Goal: Contribute content: Contribute content

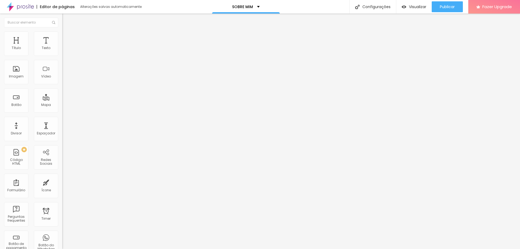
click at [67, 37] on span "Estilo" at bounding box center [71, 35] width 8 height 5
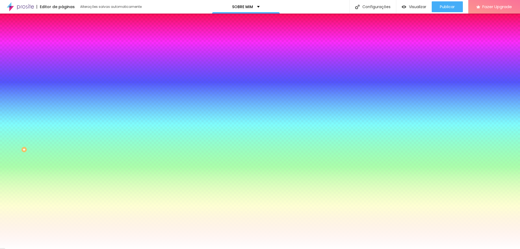
click at [67, 38] on span "Avançado" at bounding box center [76, 40] width 18 height 5
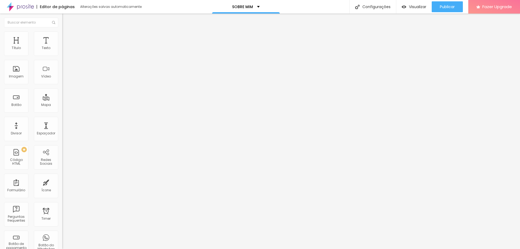
click at [62, 31] on img at bounding box center [64, 28] width 5 height 5
click at [67, 37] on span "Estilo" at bounding box center [71, 35] width 8 height 5
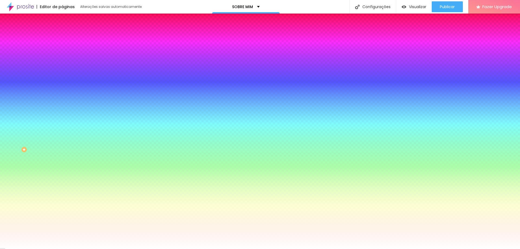
click at [67, 38] on span "Avançado" at bounding box center [76, 40] width 18 height 5
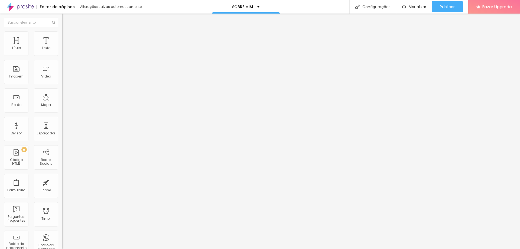
click at [67, 32] on span "Conteúdo" at bounding box center [75, 29] width 17 height 5
click at [66, 21] on img "button" at bounding box center [68, 20] width 4 height 4
click at [62, 47] on span "Adicionar imagem" at bounding box center [79, 44] width 35 height 5
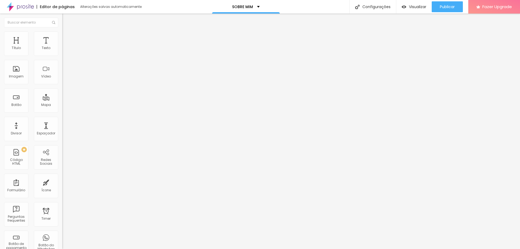
click at [440, 8] on span "Publicar" at bounding box center [447, 7] width 15 height 4
click at [446, 8] on span "Publicar" at bounding box center [447, 7] width 15 height 4
click at [67, 37] on span "Estilo" at bounding box center [71, 35] width 8 height 5
type input "95"
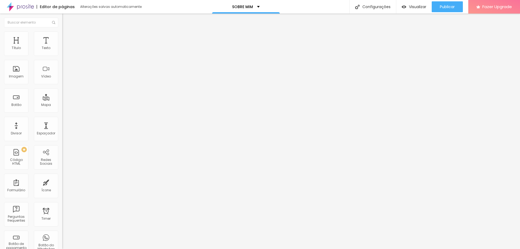
type input "95"
type input "100"
drag, startPoint x: 57, startPoint y: 59, endPoint x: 62, endPoint y: 58, distance: 5.4
click at [62, 55] on input "range" at bounding box center [79, 53] width 35 height 4
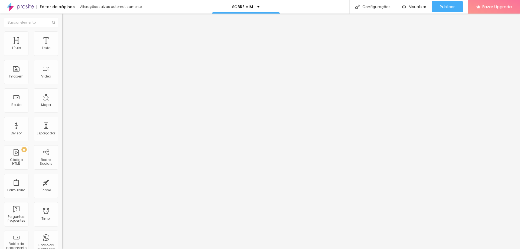
type input "10"
type input "11"
type input "15"
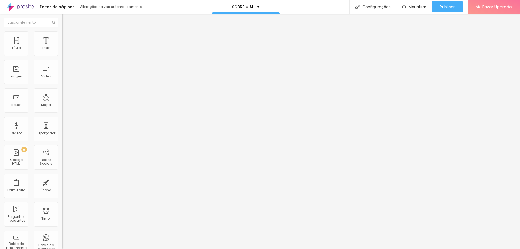
type input "15"
type input "16"
type input "18"
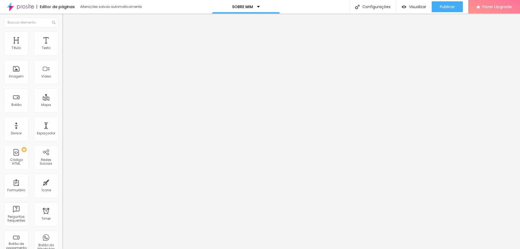
type input "21"
type input "23"
type input "25"
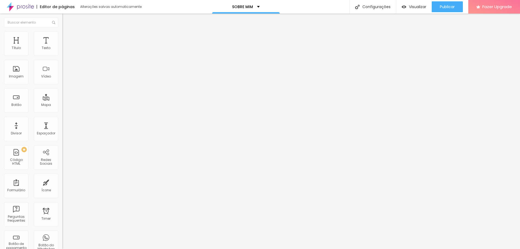
type input "25"
type input "26"
type input "28"
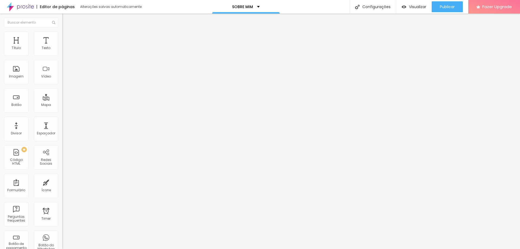
type input "30"
type input "31"
type input "36"
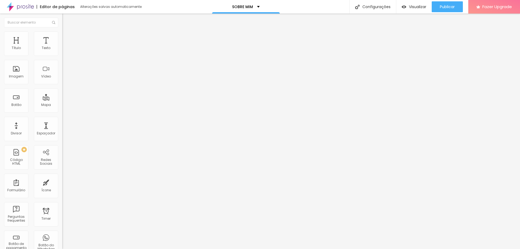
type input "36"
type input "38"
type input "41"
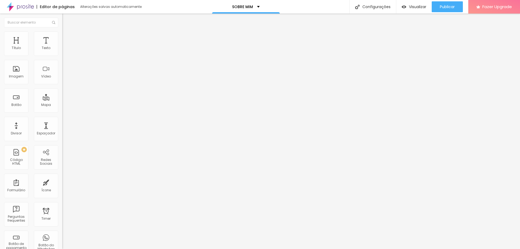
type input "43"
type input "44"
type input "46"
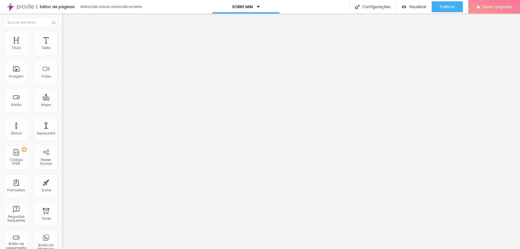
type input "46"
type input "48"
type input "49"
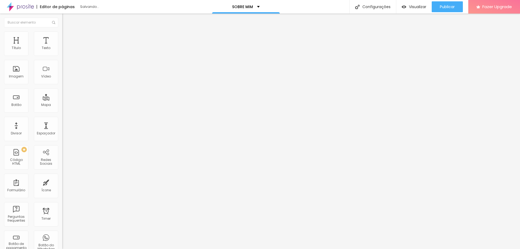
type input "48"
type input "43"
type input "39"
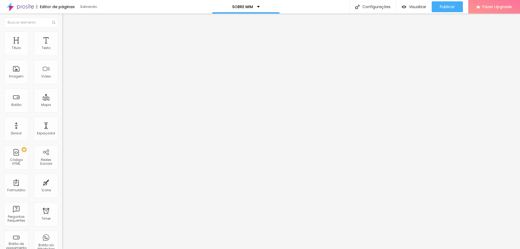
type input "39"
type input "30"
type input "20"
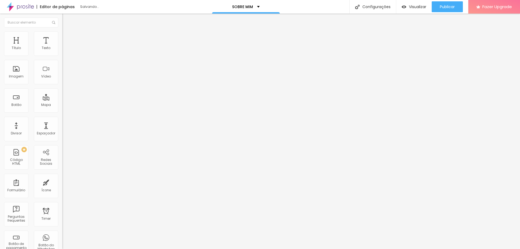
type input "18"
type input "16"
type input "15"
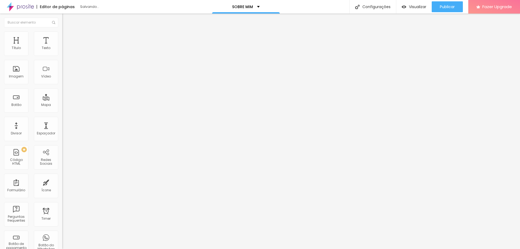
type input "15"
type input "11"
type input "7"
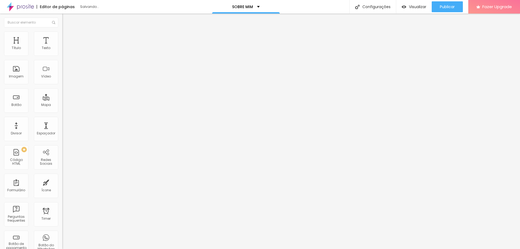
type input "5"
type input "0"
drag, startPoint x: 13, startPoint y: 69, endPoint x: 8, endPoint y: 68, distance: 5.4
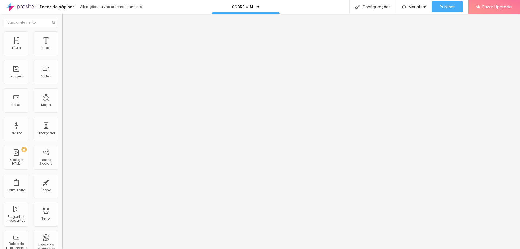
click at [62, 119] on input "range" at bounding box center [79, 121] width 35 height 4
click at [67, 38] on span "Avançado" at bounding box center [76, 40] width 18 height 5
type input "8"
type input "11"
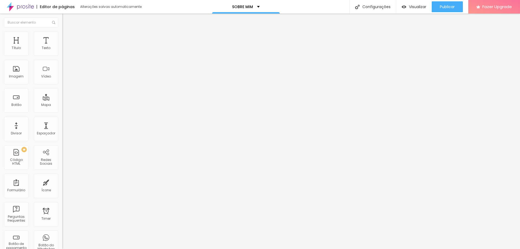
type input "11"
type input "12"
type input "13"
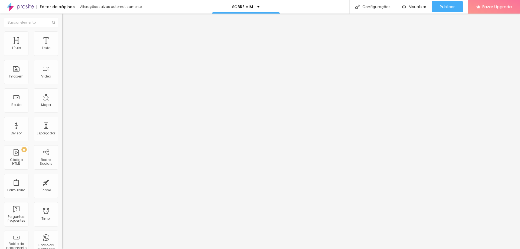
type input "14"
type input "15"
type input "16"
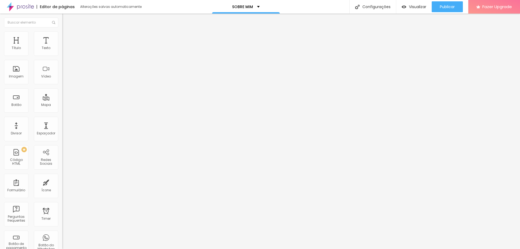
type input "16"
type input "15"
type input "14"
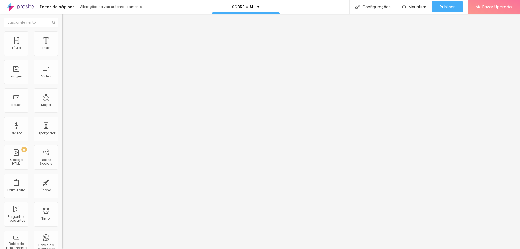
type input "16"
type input "17"
type input "18"
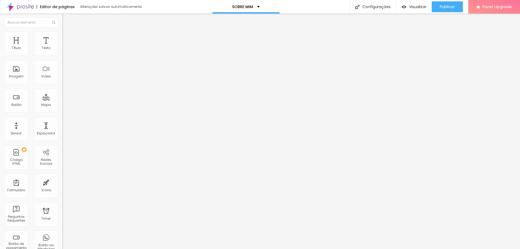
type input "18"
type input "17"
type input "14"
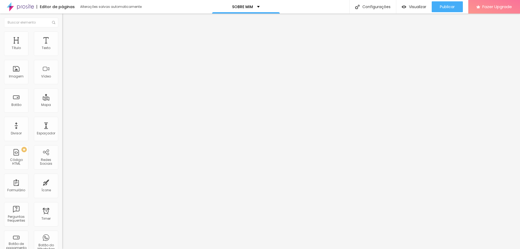
type input "11"
type input "9"
type input "7"
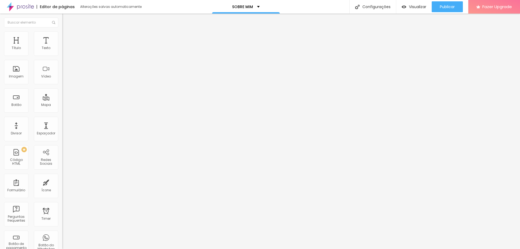
type input "7"
type input "6"
type input "4"
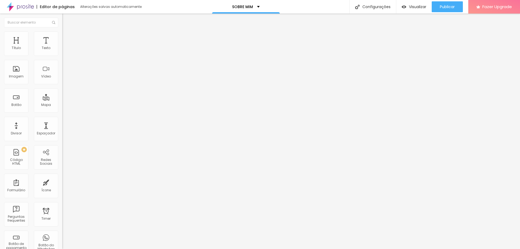
type input "3"
type input "2"
type input "1"
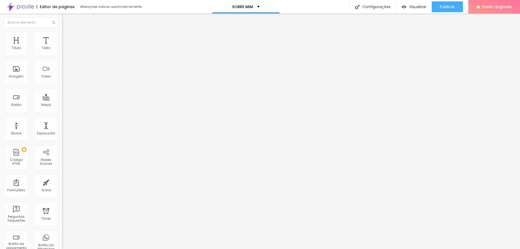
type input "1"
type input "0"
drag, startPoint x: 15, startPoint y: 53, endPoint x: 5, endPoint y: 53, distance: 10.0
type input "0"
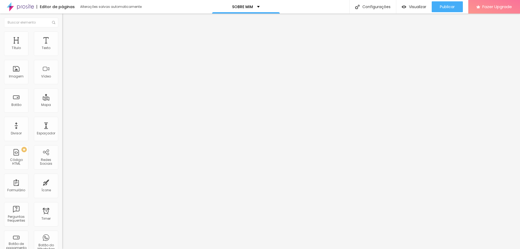
click at [62, 105] on input "range" at bounding box center [79, 107] width 35 height 4
type input "9"
type input "11"
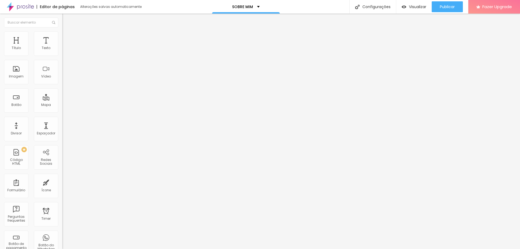
type input "15"
type input "20"
type input "30"
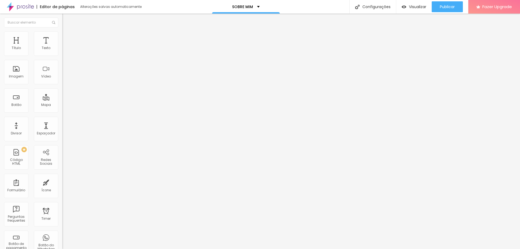
type input "30"
type input "35"
type input "37"
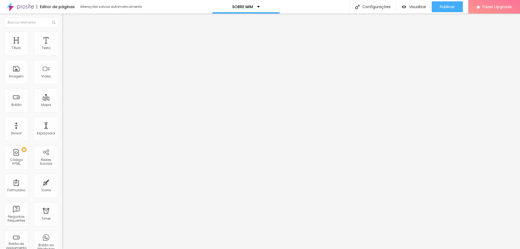
type input "39"
type input "43"
type input "44"
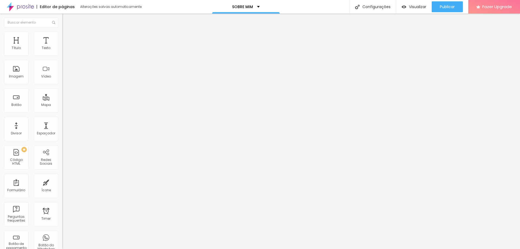
type input "44"
type input "47"
type input "48"
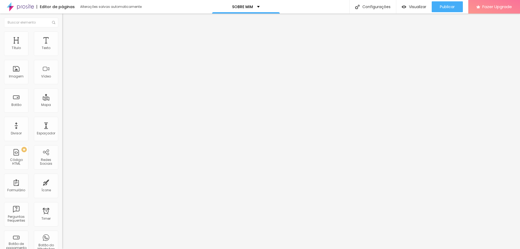
type input "49"
type input "50"
type input "27"
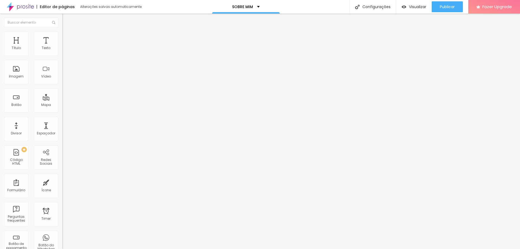
type input "27"
type input "24"
type input "21"
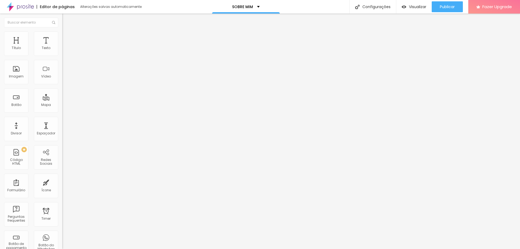
type input "17"
type input "14"
type input "15"
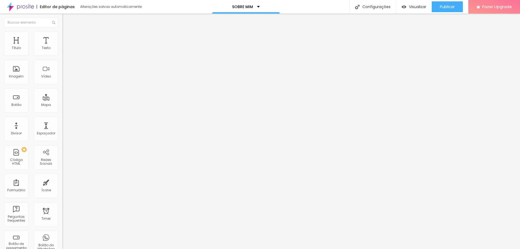
type input "15"
type input "16"
type input "18"
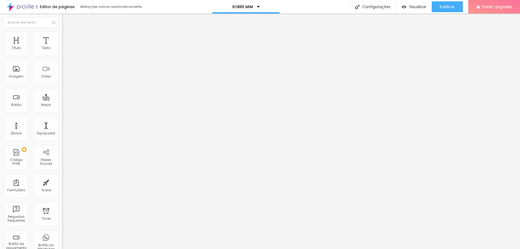
type input "21"
type input "23"
type input "25"
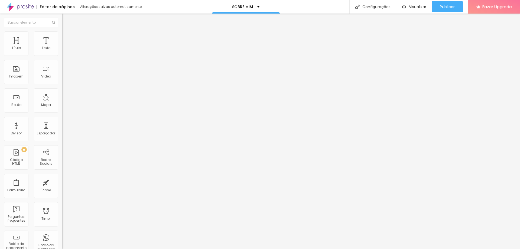
type input "25"
type input "28"
type input "30"
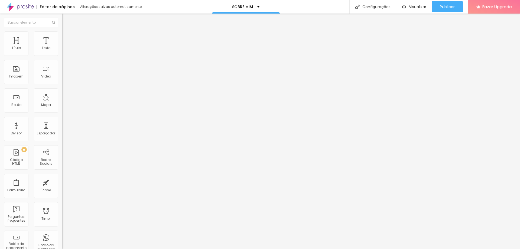
type input "35"
type input "37"
type input "38"
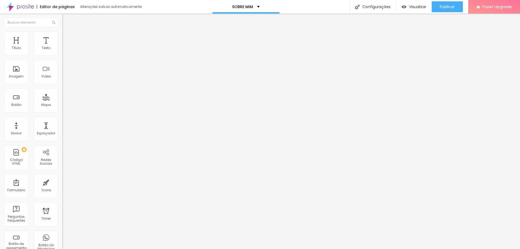
type input "38"
type input "39"
type input "41"
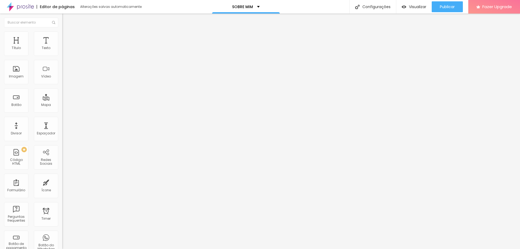
drag, startPoint x: 15, startPoint y: 65, endPoint x: 26, endPoint y: 66, distance: 11.2
click at [62, 182] on input "range" at bounding box center [79, 184] width 35 height 4
click at [62, 187] on input "41" at bounding box center [73, 190] width 23 height 6
type input "41"
type input "041"
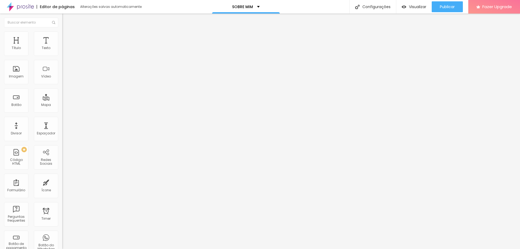
type input "41"
type input "0"
click at [62, 195] on div "ID Html" at bounding box center [93, 196] width 62 height 3
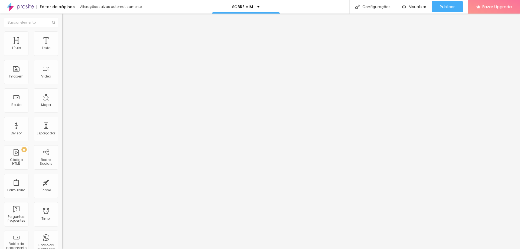
click at [62, 195] on div "ID Html" at bounding box center [93, 196] width 62 height 3
click at [62, 36] on li "Estilo" at bounding box center [93, 33] width 62 height 5
click at [67, 32] on span "Conteúdo" at bounding box center [75, 29] width 17 height 5
click at [62, 47] on span "Trocar imagem" at bounding box center [77, 44] width 30 height 5
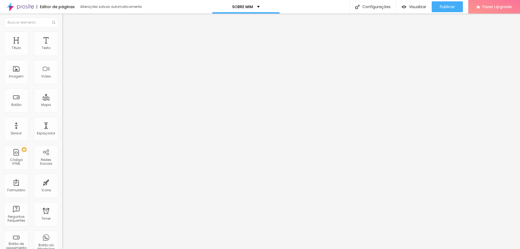
click at [434, 8] on button "Publicar" at bounding box center [446, 6] width 31 height 11
click at [447, 8] on span "Publicar" at bounding box center [447, 7] width 15 height 4
